Goal: Task Accomplishment & Management: Use online tool/utility

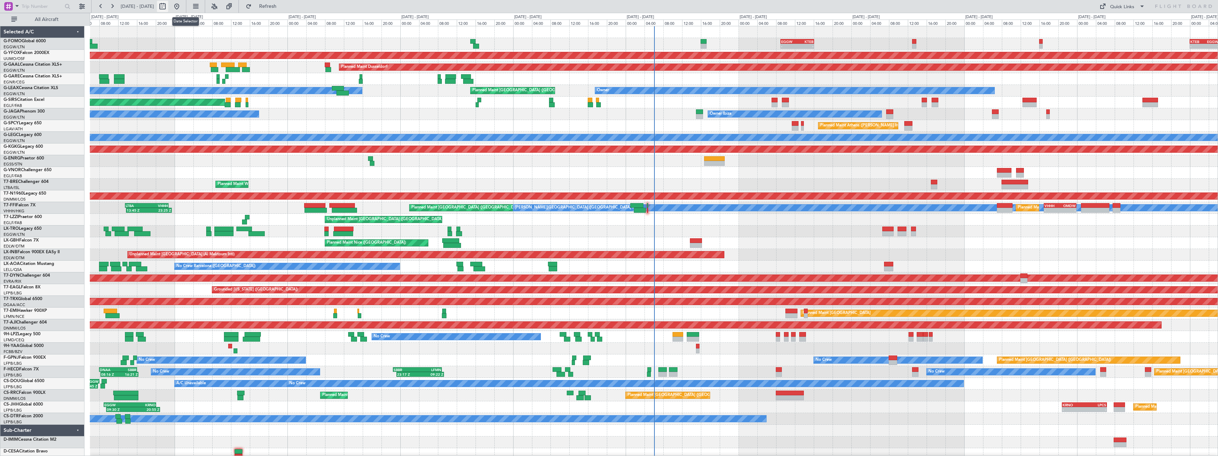
click at [168, 6] on button at bounding box center [162, 6] width 11 height 11
select select "8"
select select "2025"
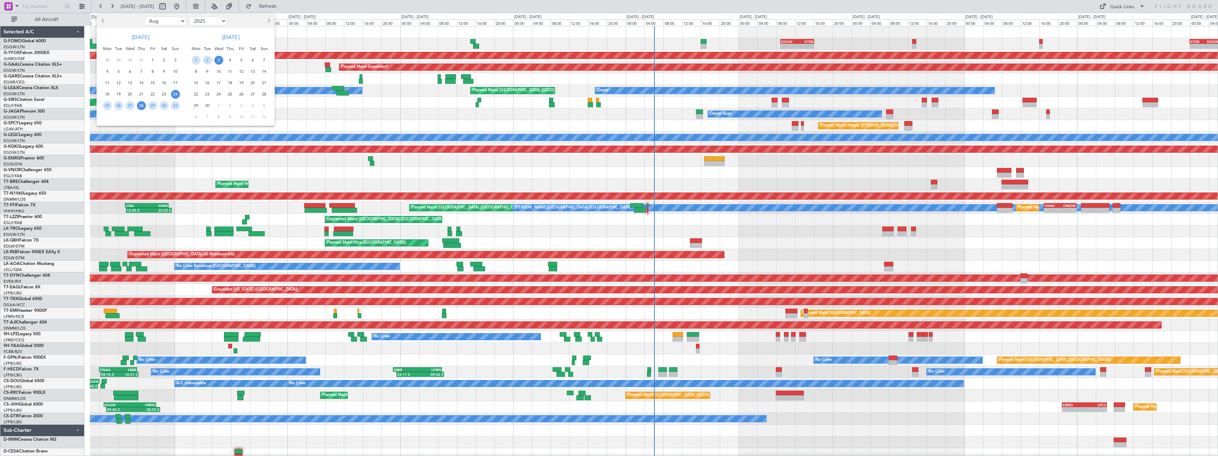
click at [139, 105] on span "28" at bounding box center [141, 105] width 9 height 9
click at [230, 71] on span "11" at bounding box center [230, 71] width 9 height 9
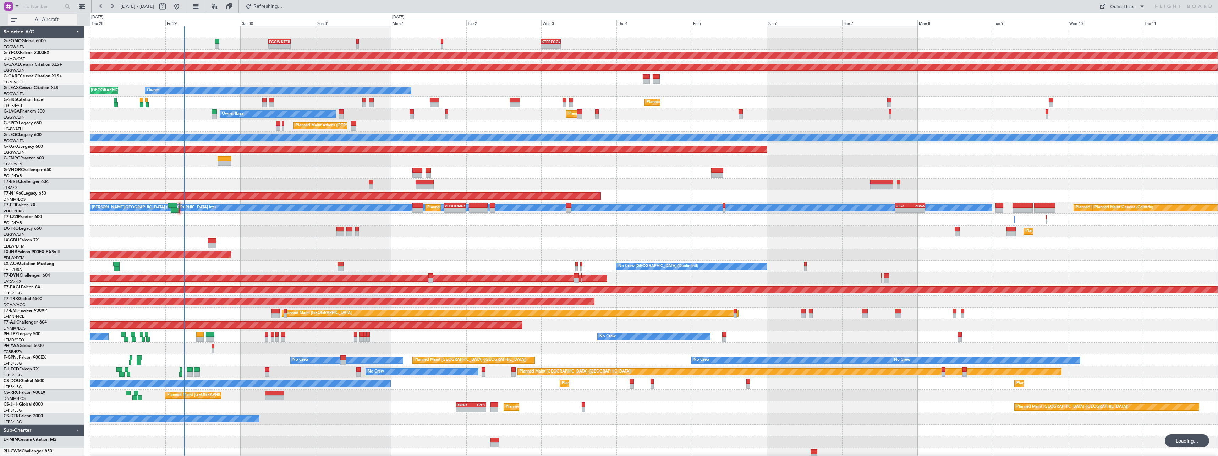
click at [39, 20] on span "All Aircraft" at bounding box center [46, 19] width 56 height 5
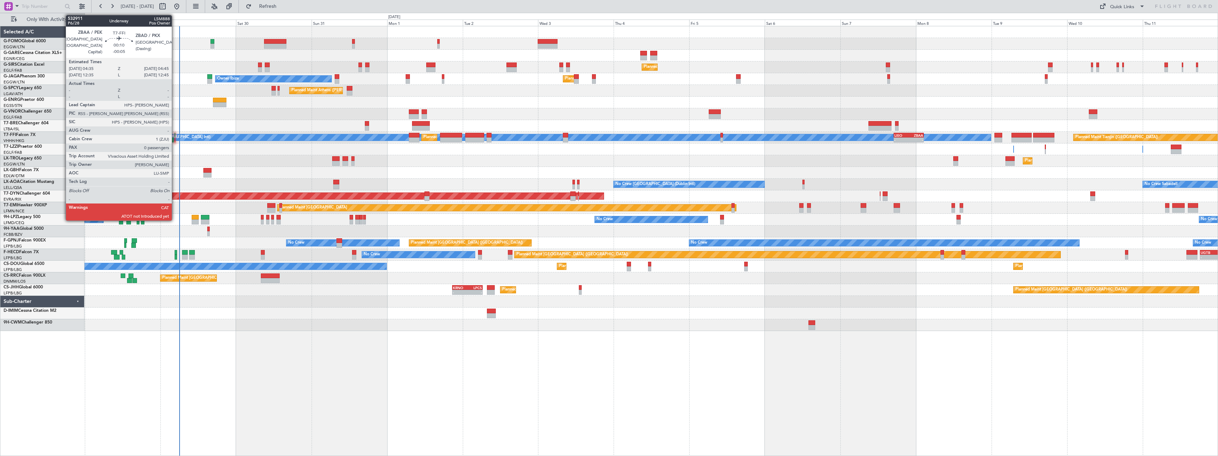
click at [175, 134] on div at bounding box center [175, 135] width 1 height 5
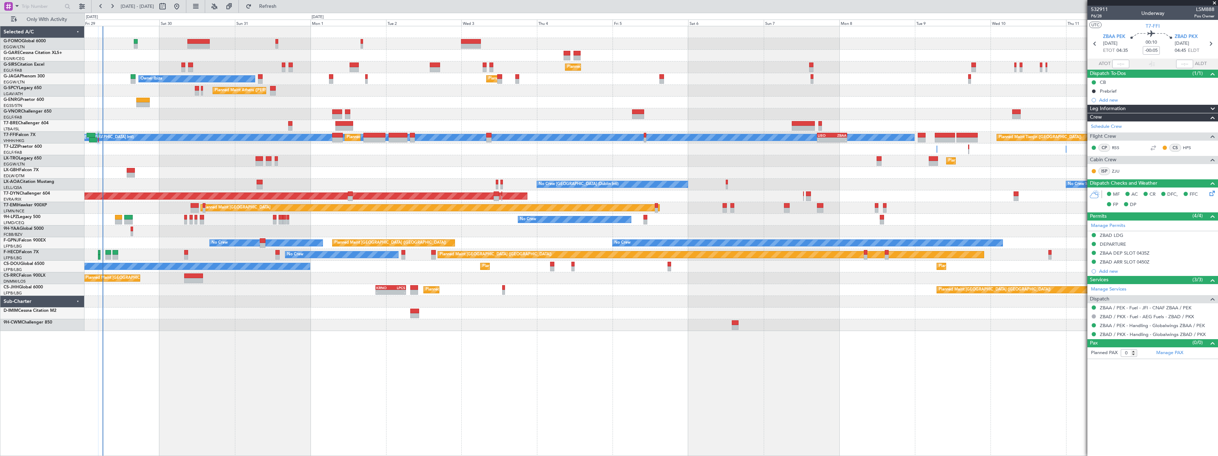
click at [177, 170] on div "Planned Maint Nice ([GEOGRAPHIC_DATA])" at bounding box center [650, 173] width 1133 height 12
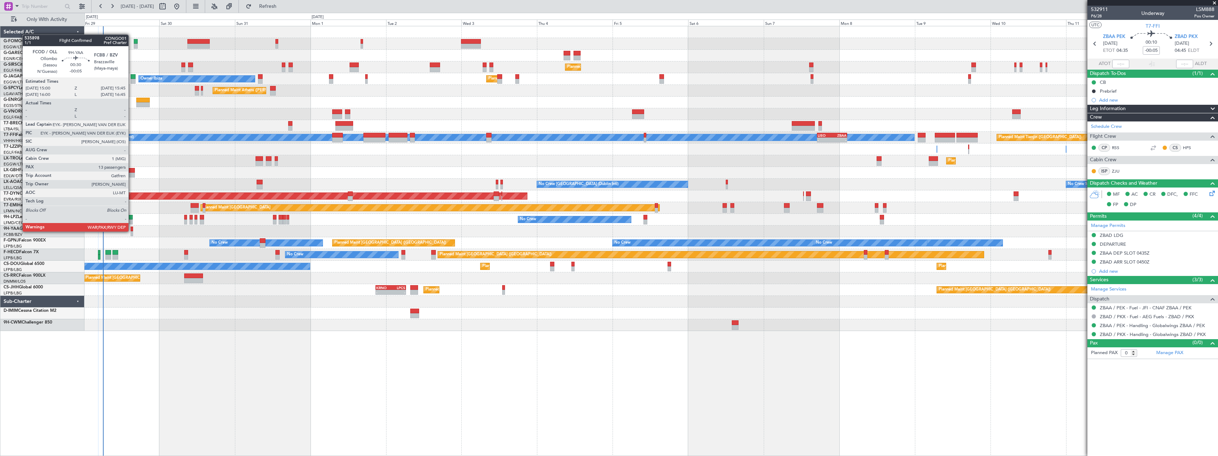
click at [132, 231] on div at bounding box center [132, 228] width 2 height 5
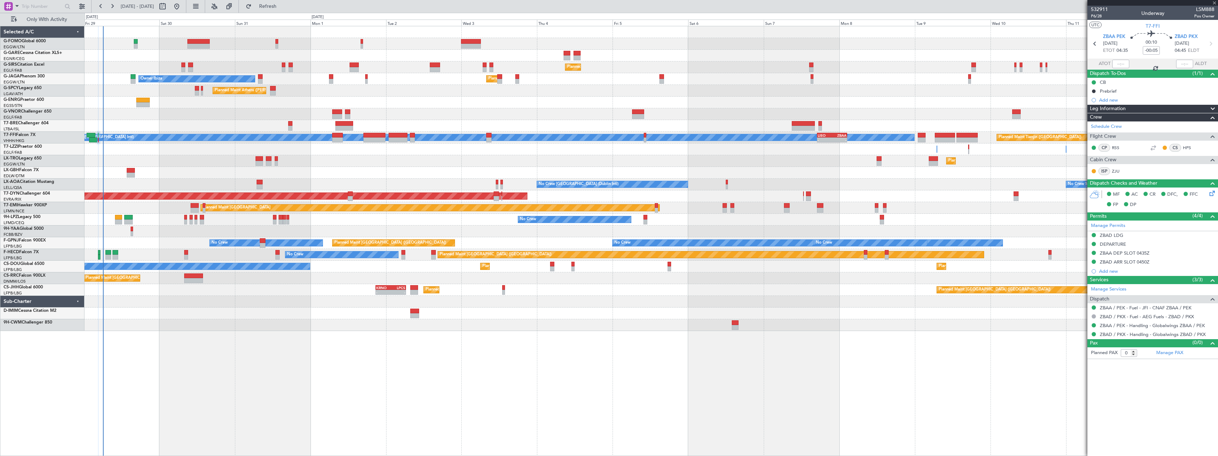
type input "13"
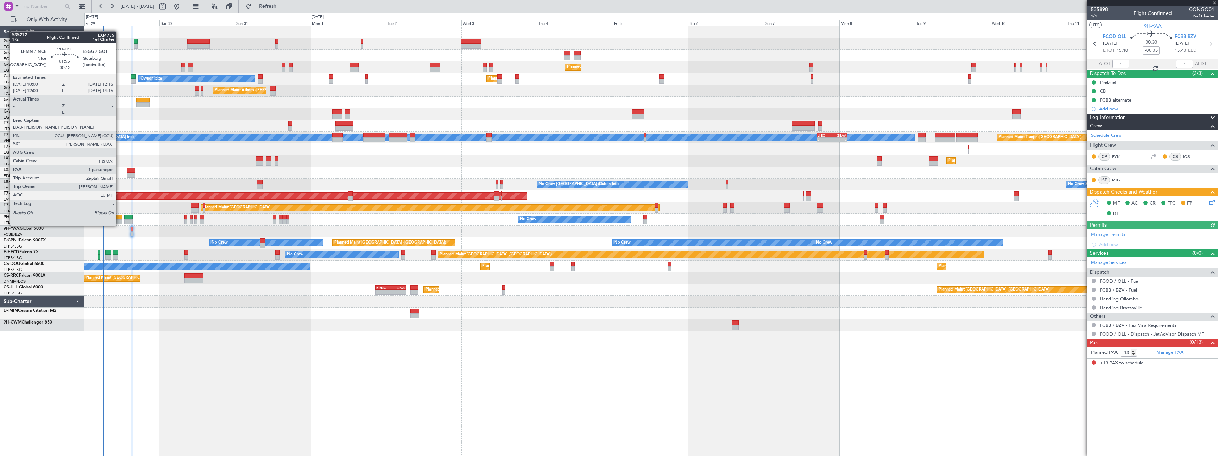
click at [119, 218] on div at bounding box center [118, 217] width 7 height 5
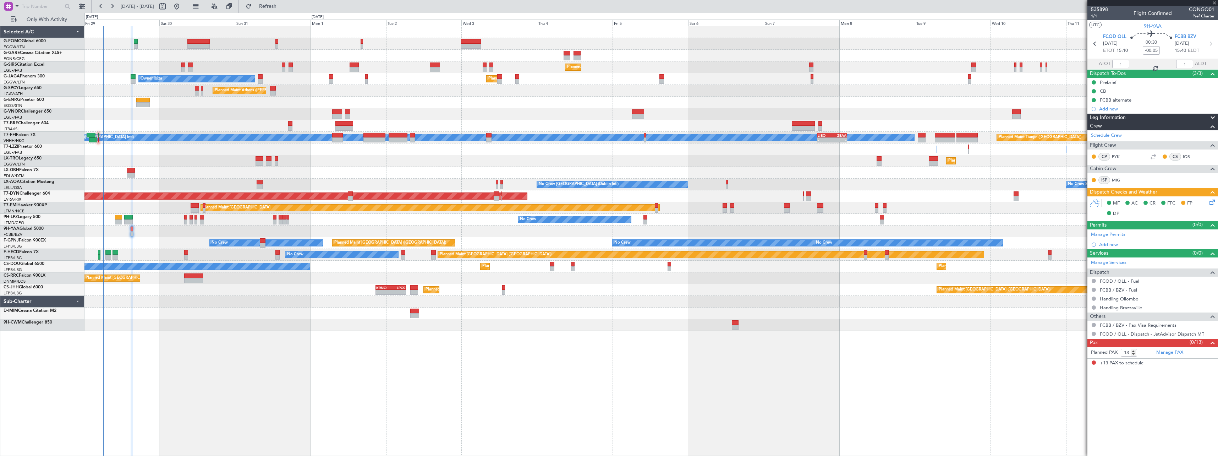
type input "-00:15"
type input "1"
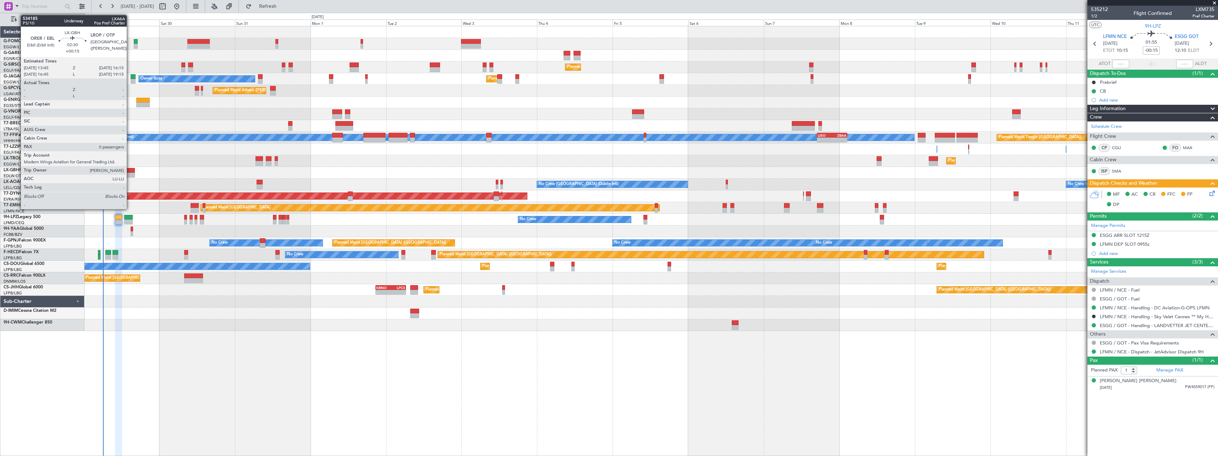
click at [130, 169] on div at bounding box center [131, 170] width 8 height 5
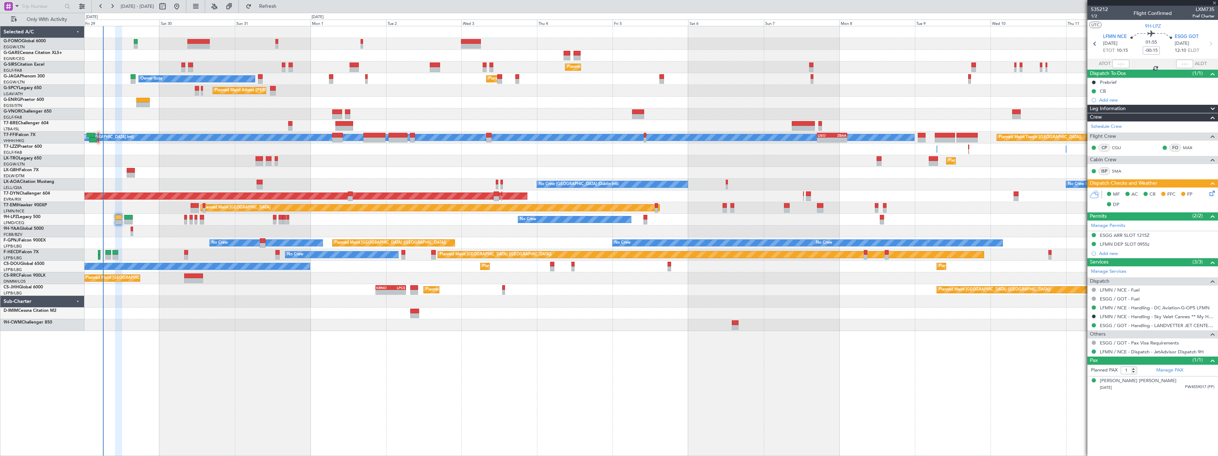
type input "+00:15"
type input "0"
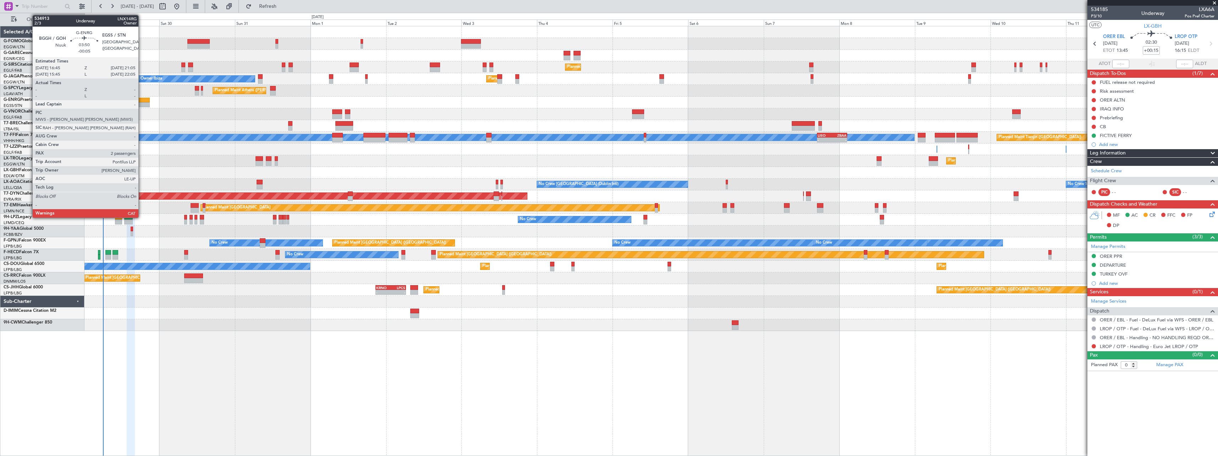
click at [142, 99] on div at bounding box center [143, 100] width 14 height 5
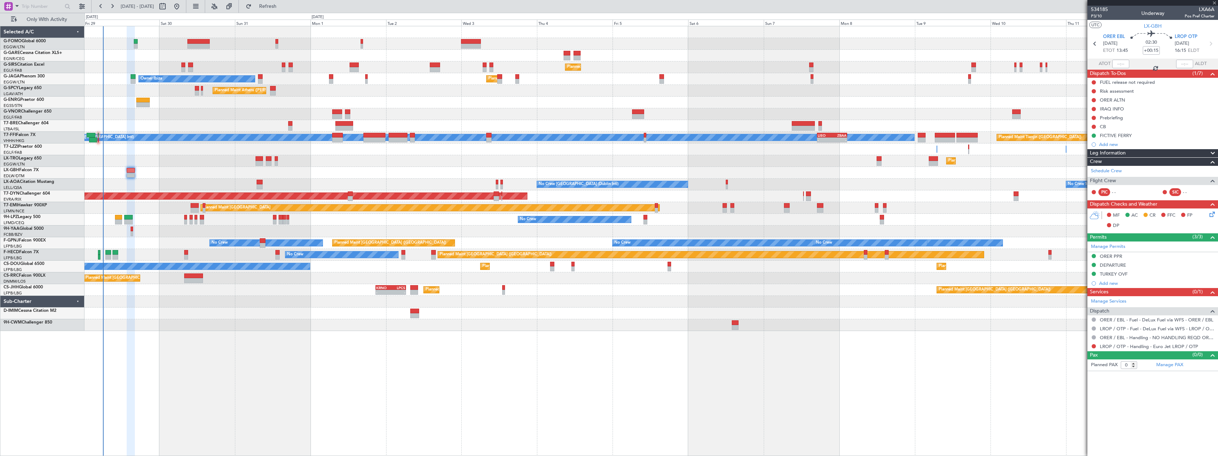
type input "-00:05"
type input "2"
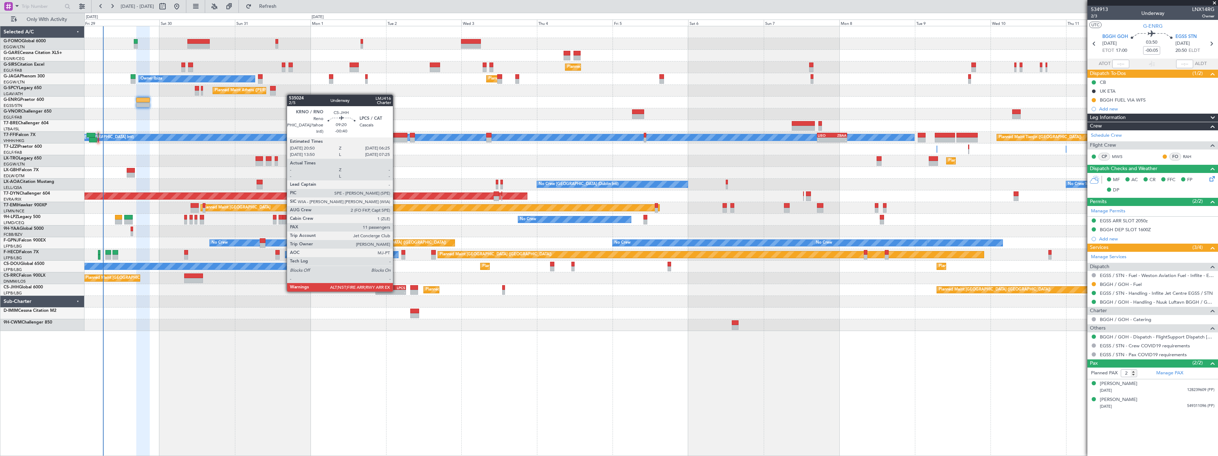
click at [396, 291] on div "-" at bounding box center [398, 292] width 15 height 4
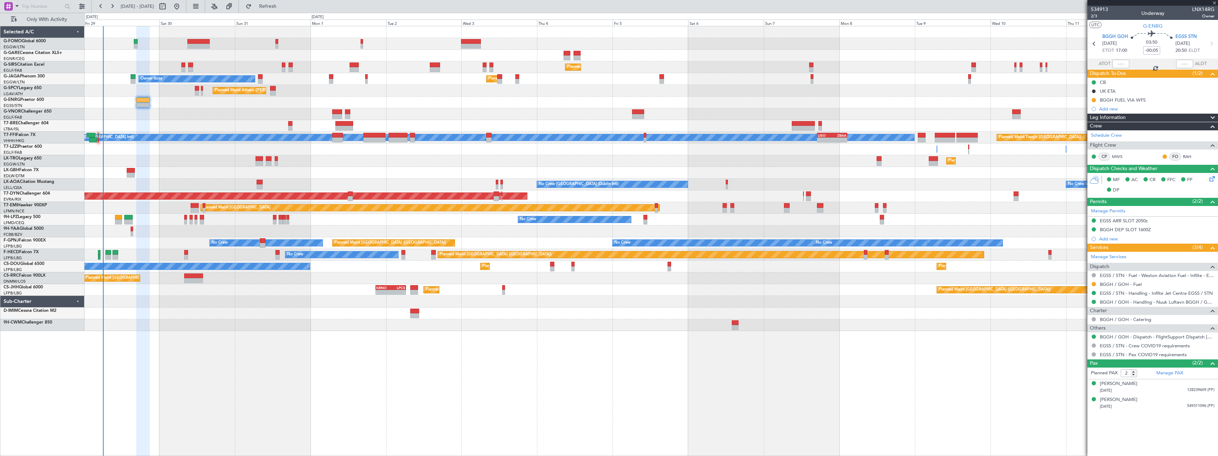
type input "-00:40"
type input "11"
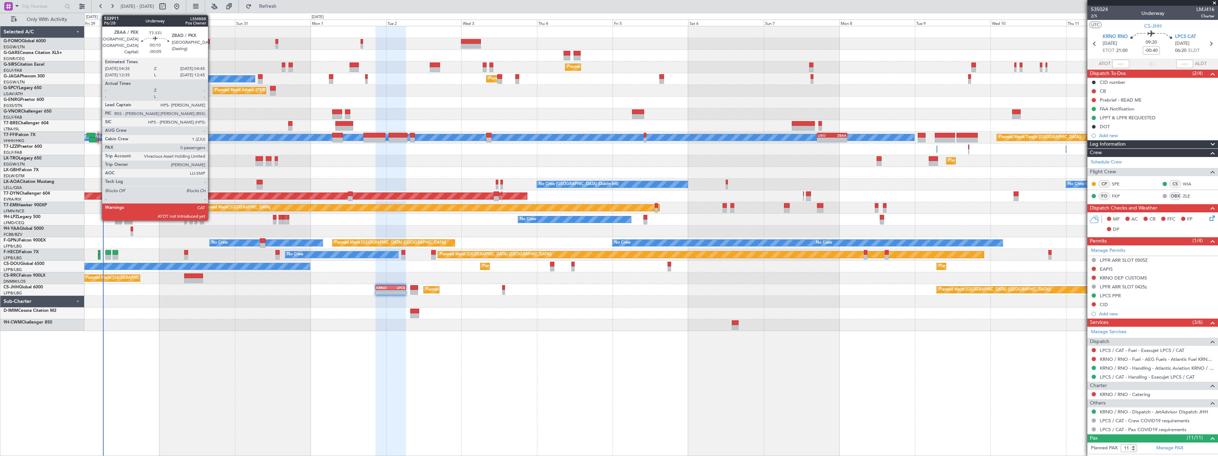
click at [98, 137] on div at bounding box center [98, 135] width 1 height 5
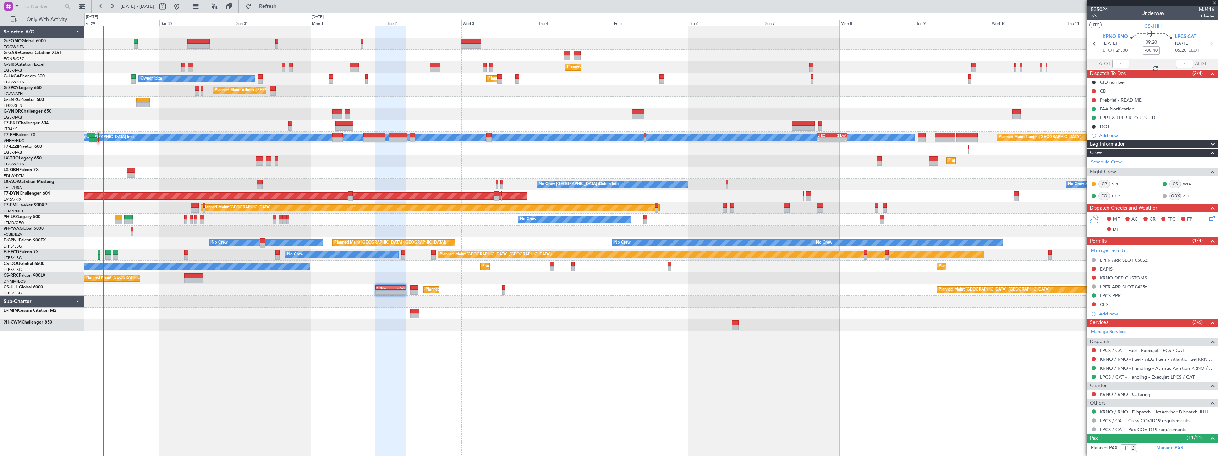
type input "-00:05"
type input "0"
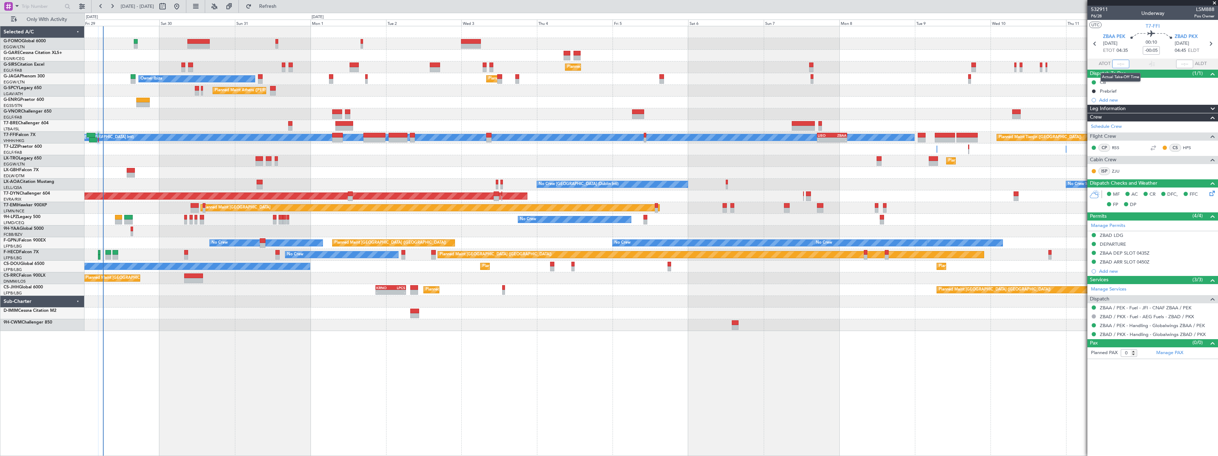
click at [1120, 63] on input "text" at bounding box center [1120, 64] width 17 height 9
type input "06:07"
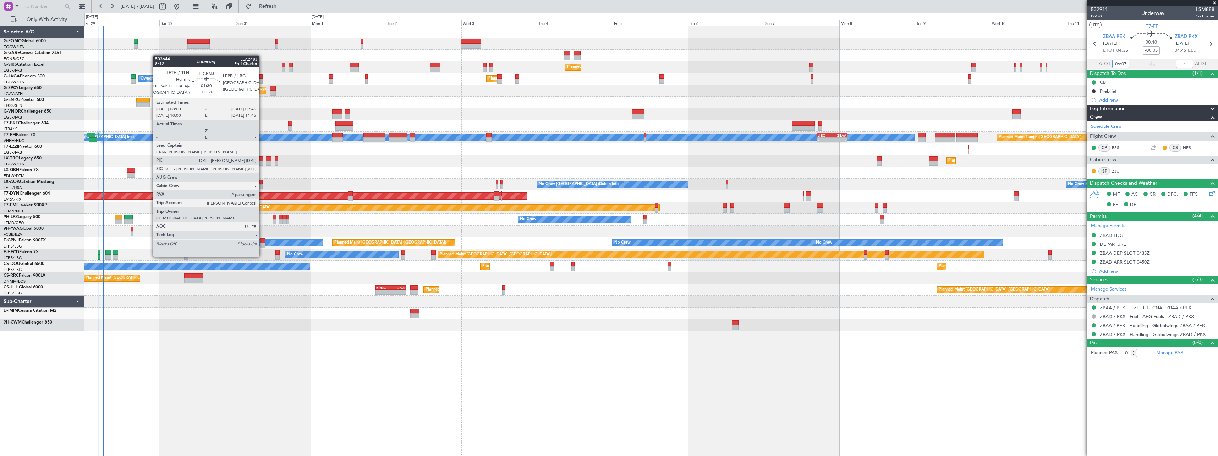
click at [262, 242] on div at bounding box center [263, 240] width 6 height 5
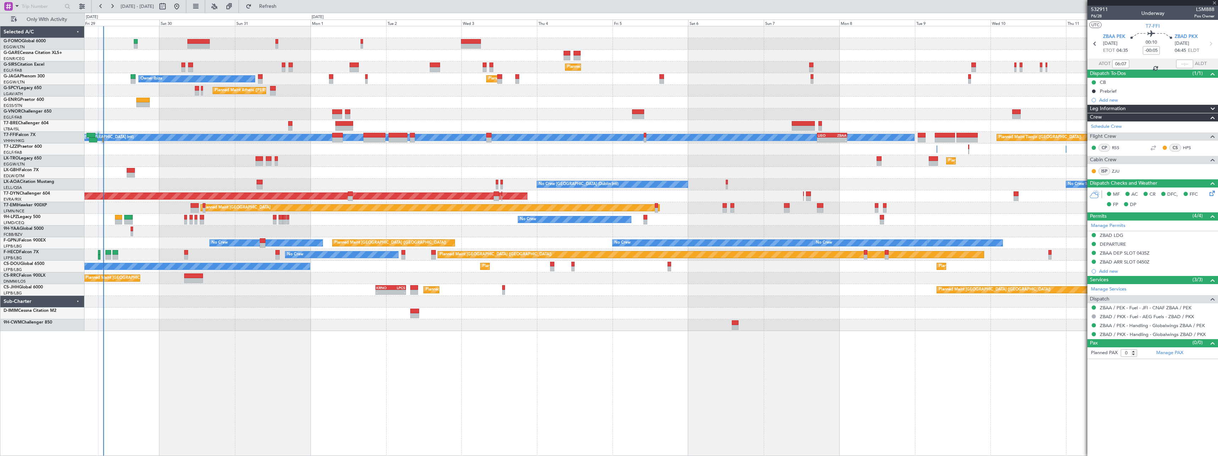
type input "+00:20"
type input "2"
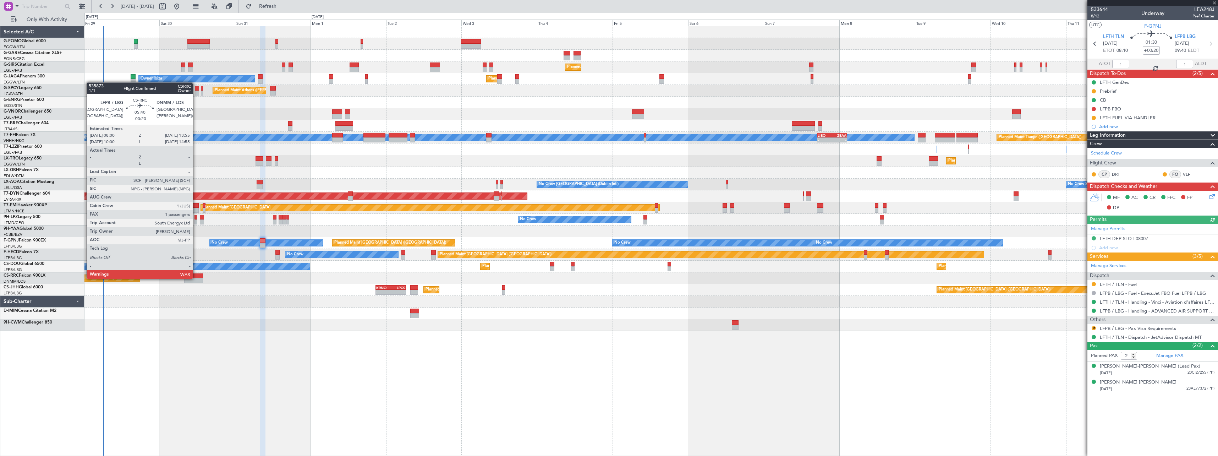
click at [196, 278] on div at bounding box center [193, 280] width 19 height 5
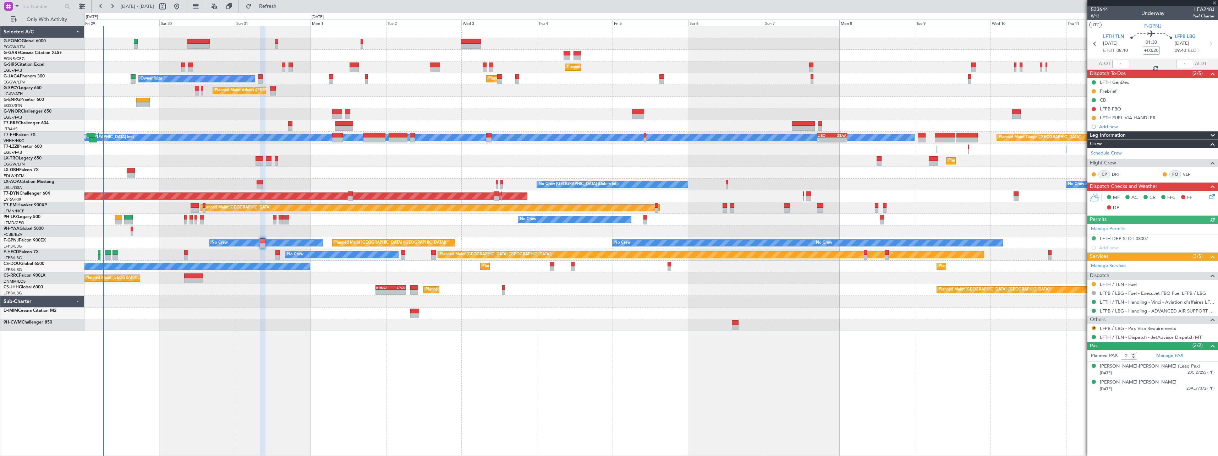
type input "-00:20"
type input "1"
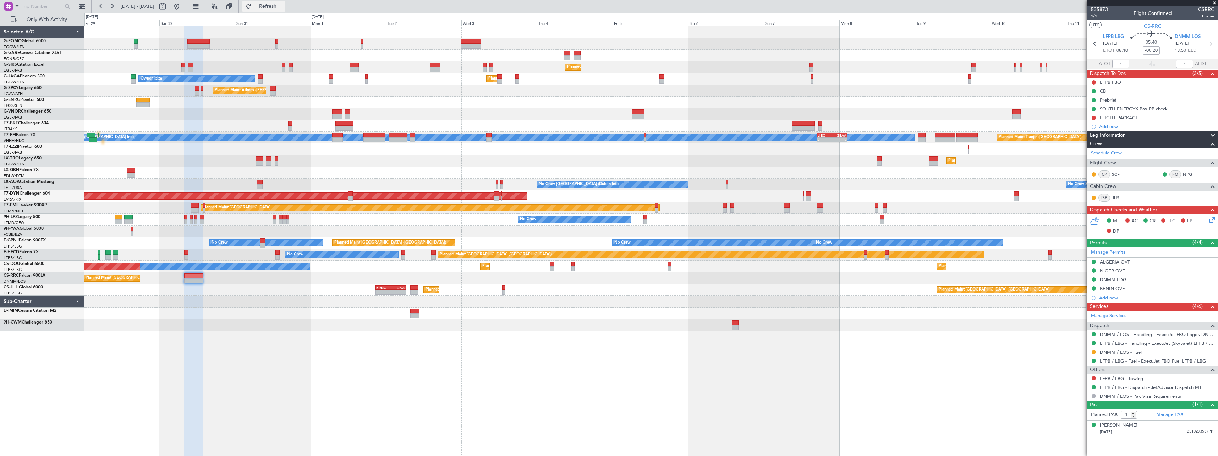
click at [283, 5] on span "Refresh" at bounding box center [268, 6] width 30 height 5
click at [283, 6] on span "Refresh" at bounding box center [268, 6] width 30 height 5
click at [283, 5] on span "Refresh" at bounding box center [268, 6] width 30 height 5
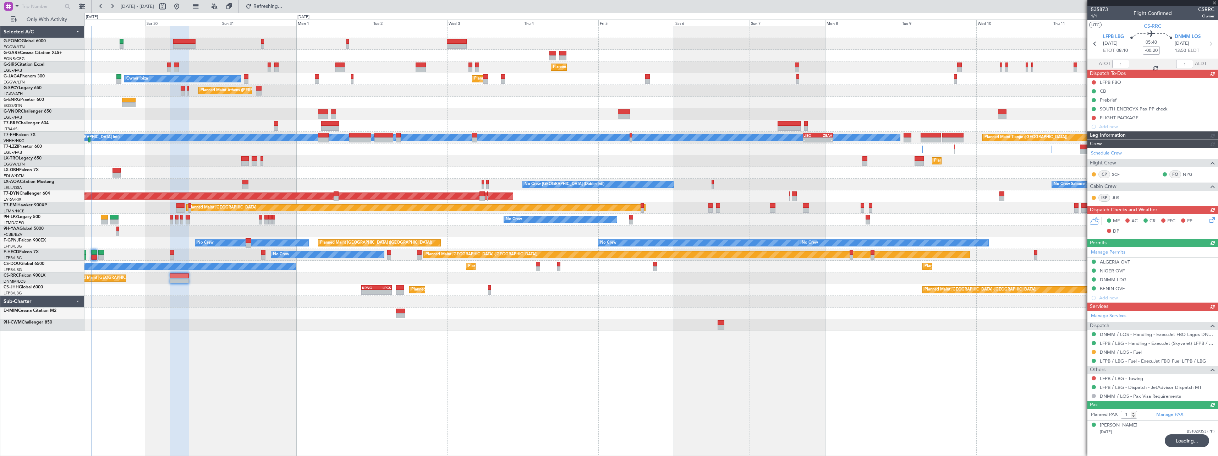
click at [173, 170] on div "Planned Maint Nice ([GEOGRAPHIC_DATA])" at bounding box center [650, 173] width 1133 height 12
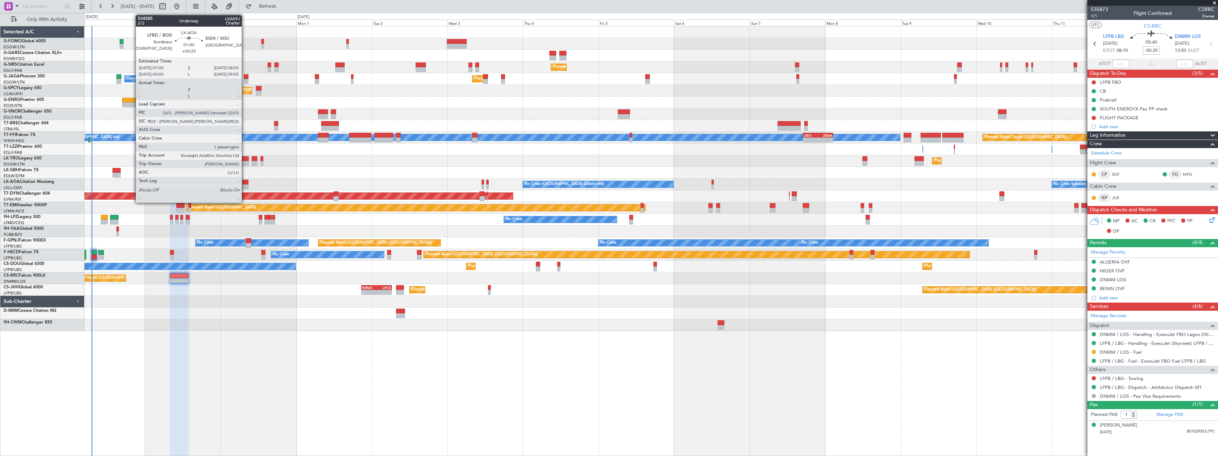
click at [245, 182] on div at bounding box center [245, 182] width 6 height 5
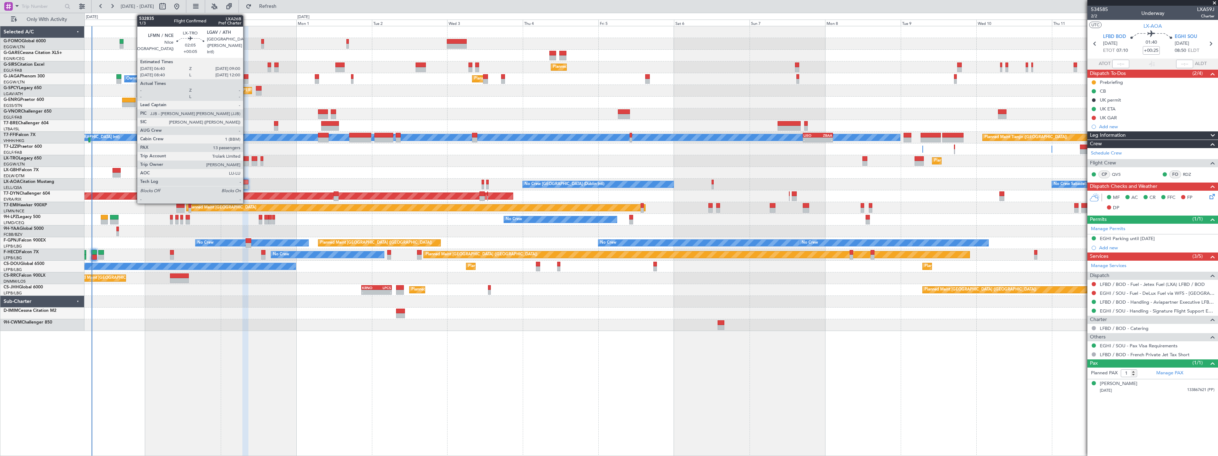
click at [246, 158] on div at bounding box center [244, 158] width 7 height 5
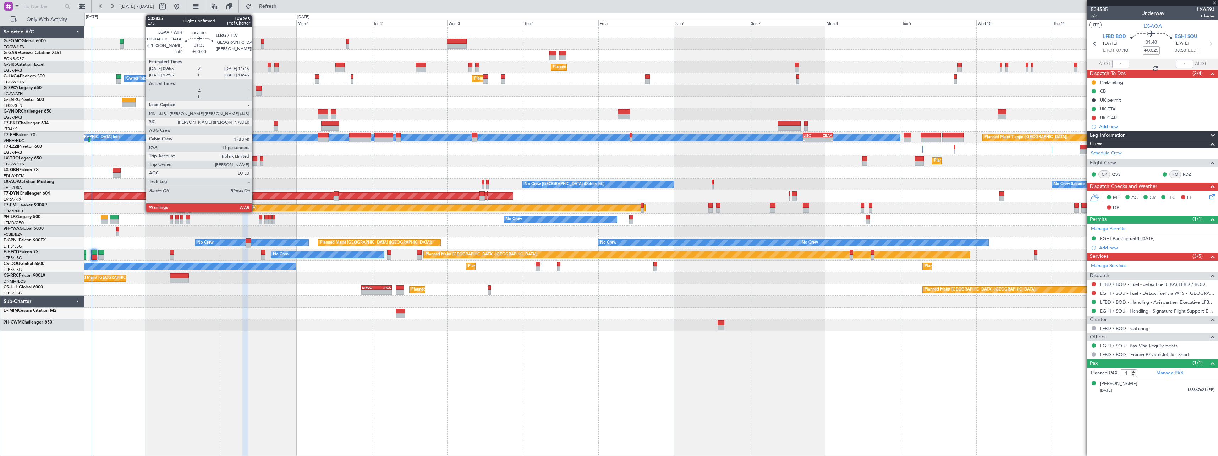
type input "+00:05"
type input "13"
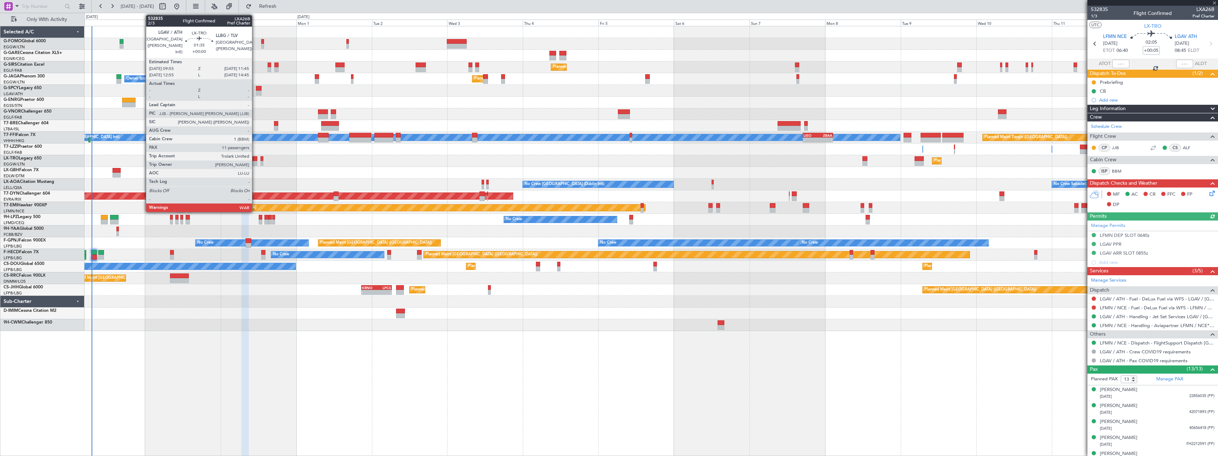
click at [255, 158] on div at bounding box center [255, 158] width 6 height 5
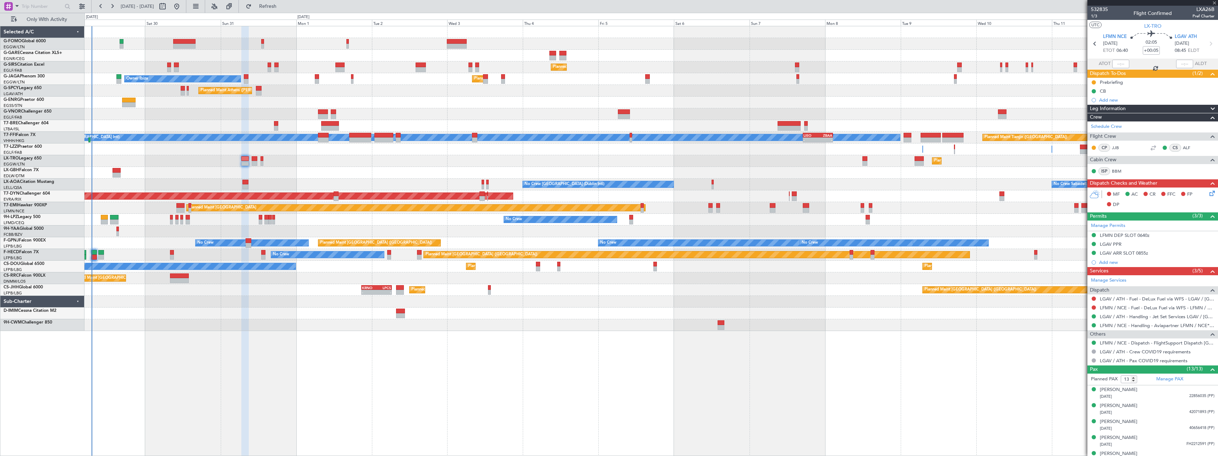
type input "11"
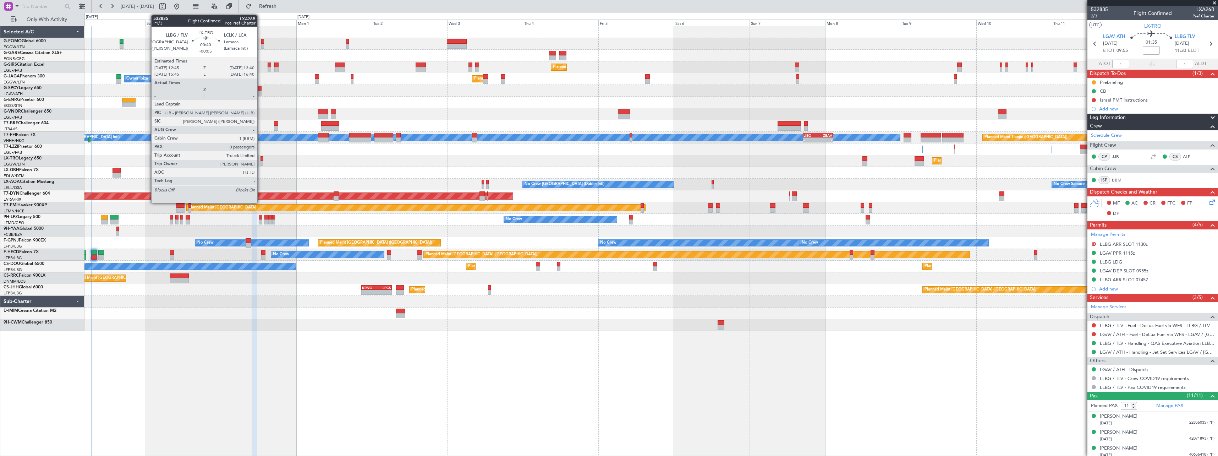
click at [260, 159] on div at bounding box center [261, 158] width 3 height 5
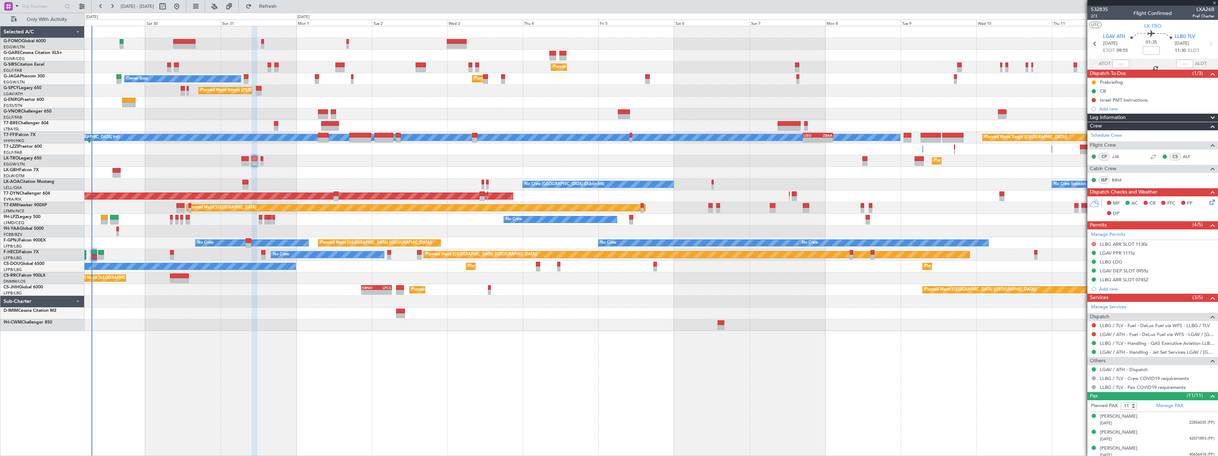
type input "-00:05"
type input "0"
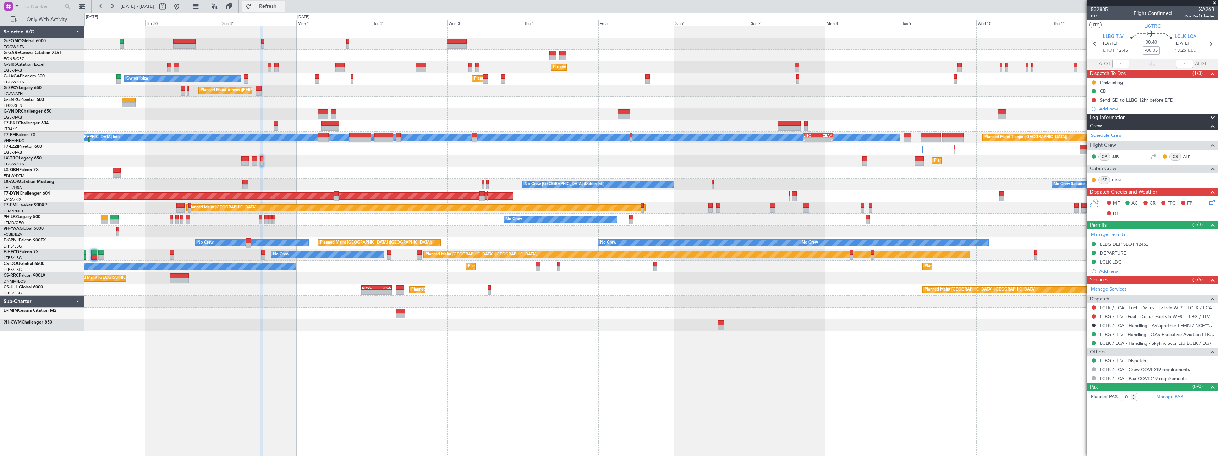
click at [283, 4] on span "Refresh" at bounding box center [268, 6] width 30 height 5
click at [285, 10] on button "Refresh" at bounding box center [263, 6] width 43 height 11
click at [283, 7] on span "Refresh" at bounding box center [268, 6] width 30 height 5
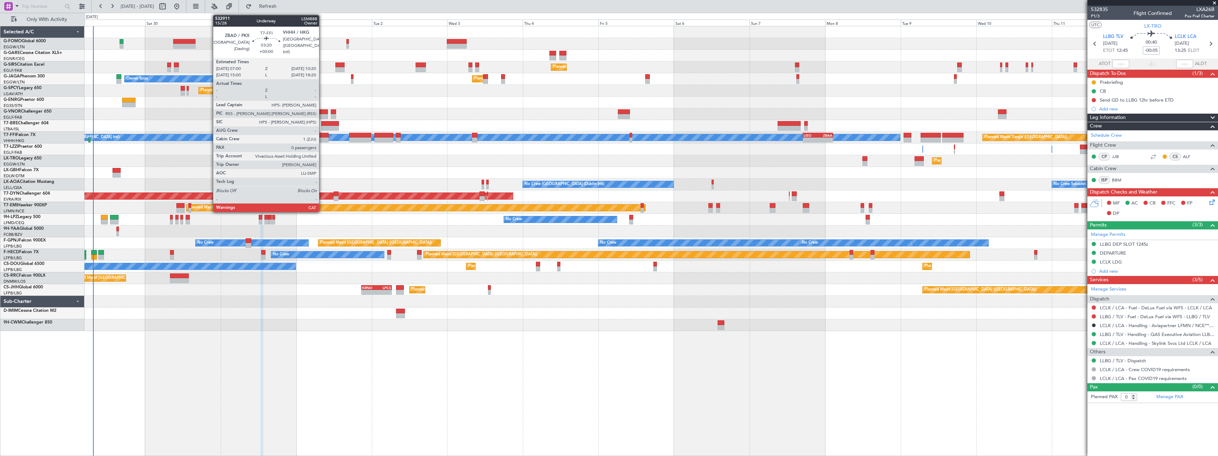
click at [322, 135] on div at bounding box center [323, 135] width 11 height 5
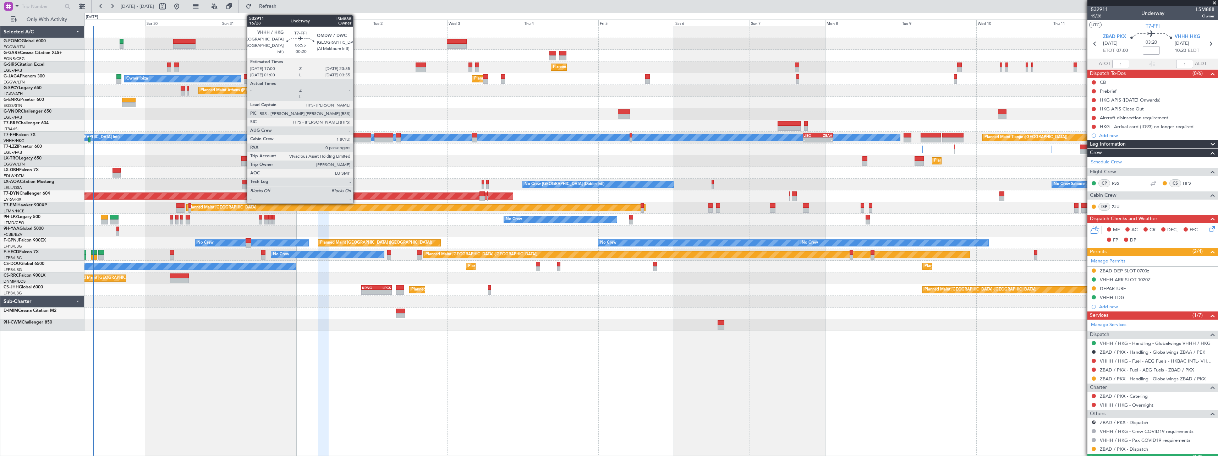
click at [356, 136] on div at bounding box center [360, 135] width 22 height 5
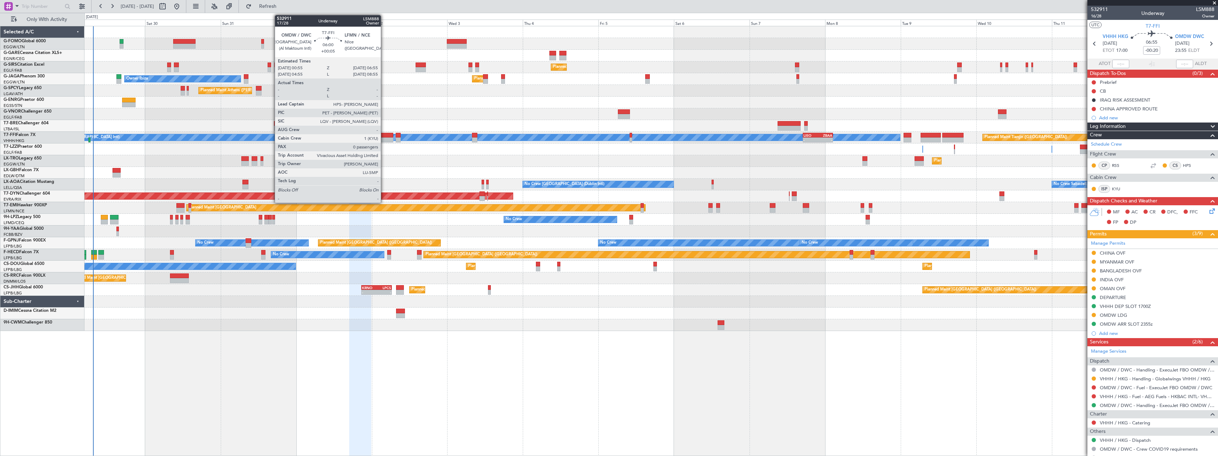
click at [384, 134] on div at bounding box center [383, 135] width 19 height 5
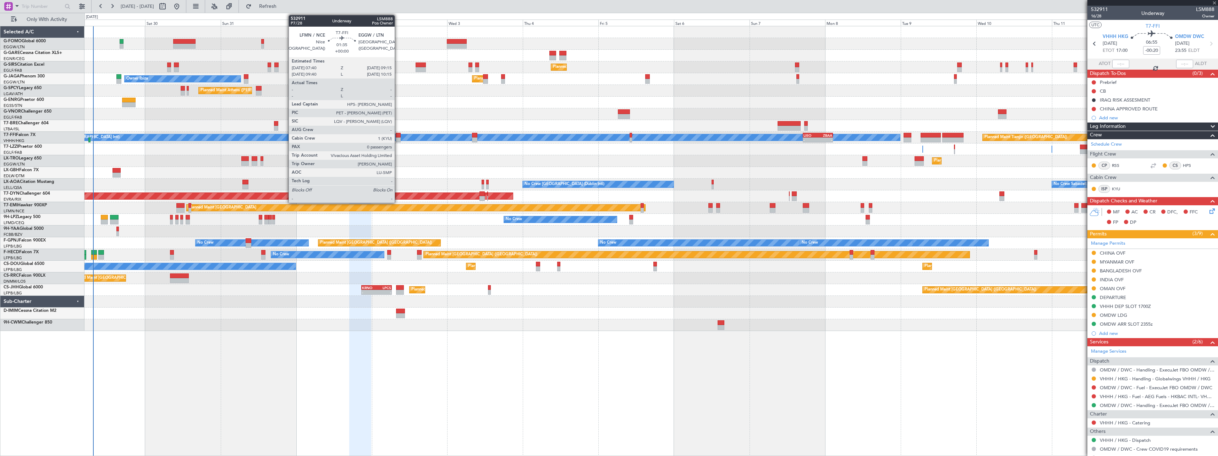
type input "+00:05"
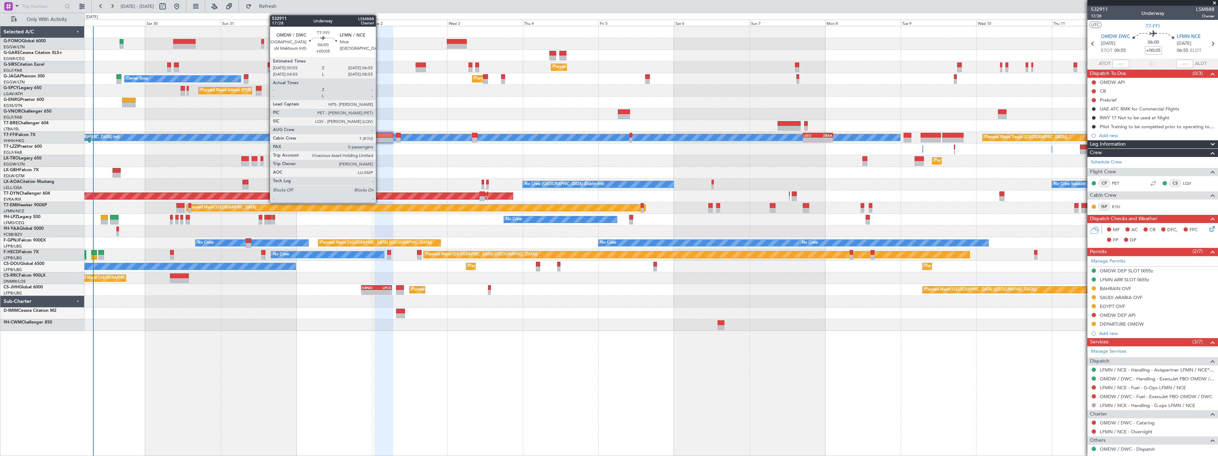
click at [379, 137] on div at bounding box center [383, 135] width 19 height 5
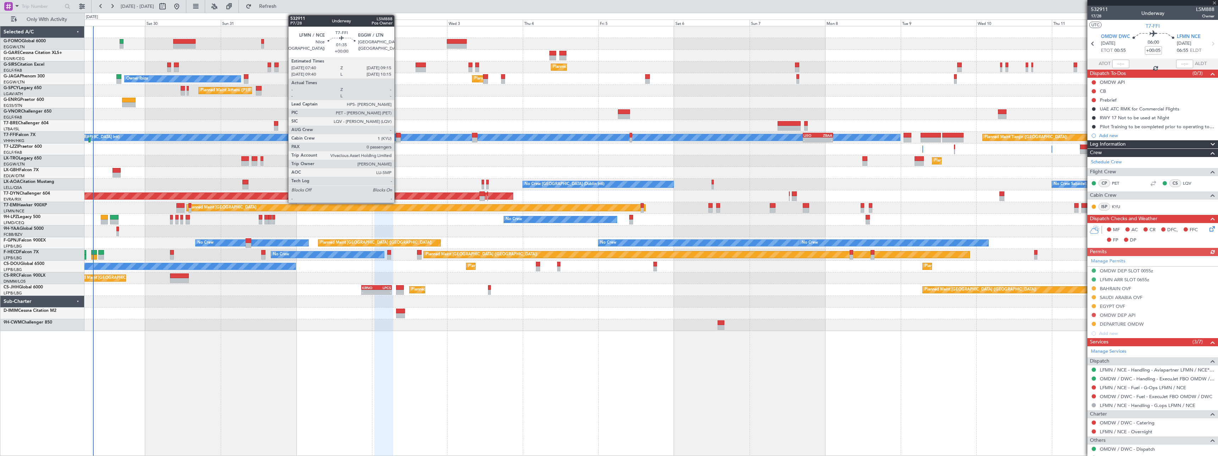
click at [397, 134] on div at bounding box center [398, 135] width 5 height 5
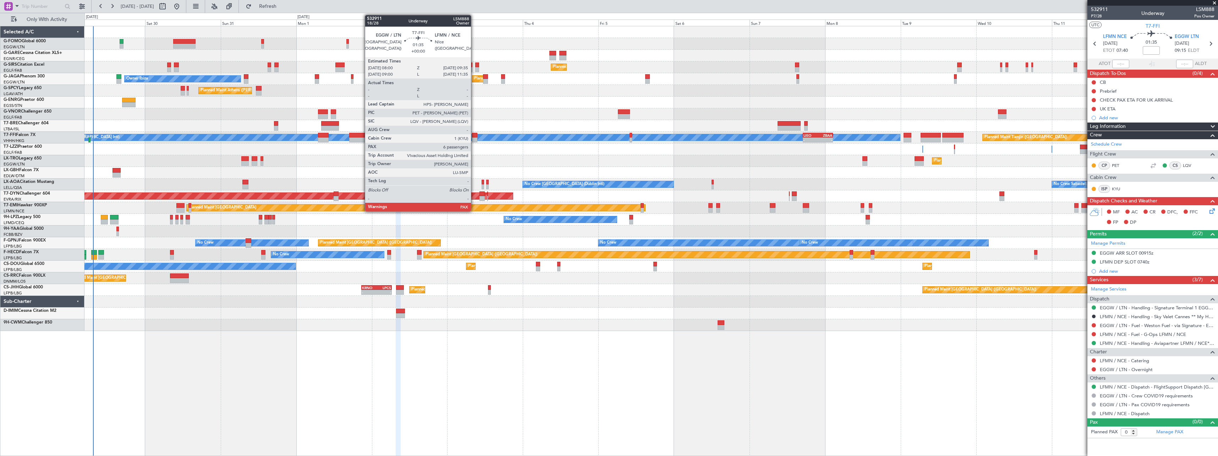
click at [474, 139] on div at bounding box center [474, 139] width 5 height 5
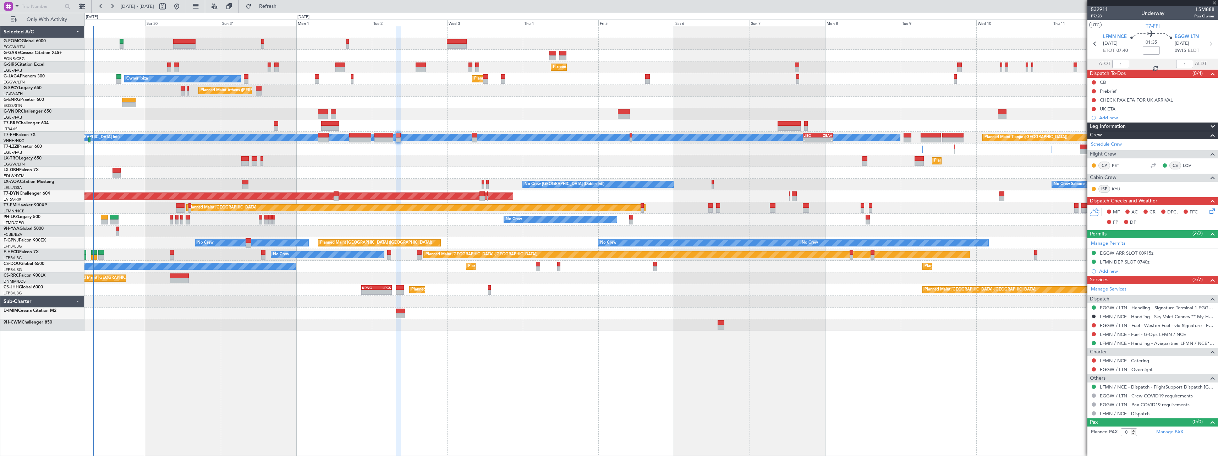
type input "6"
